Goal: Navigation & Orientation: Find specific page/section

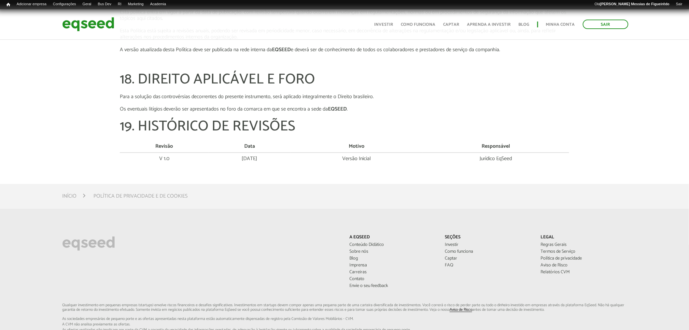
scroll to position [2094, 0]
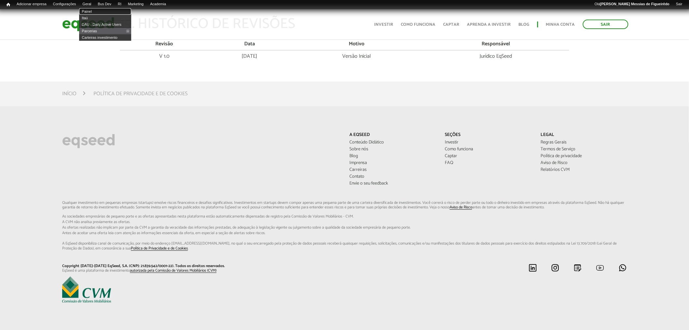
click at [92, 9] on link "Painel" at bounding box center [105, 11] width 52 height 7
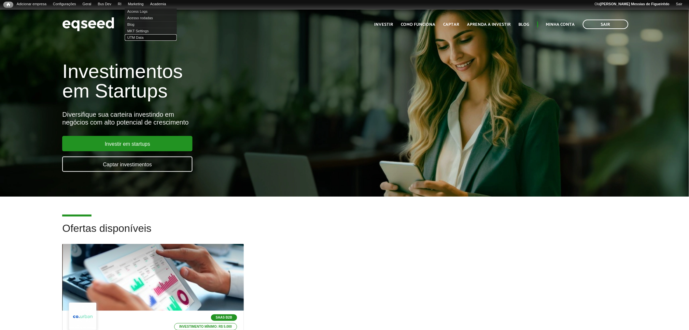
click at [145, 37] on link "UTM Data" at bounding box center [151, 37] width 52 height 7
